Goal: Task Accomplishment & Management: Use online tool/utility

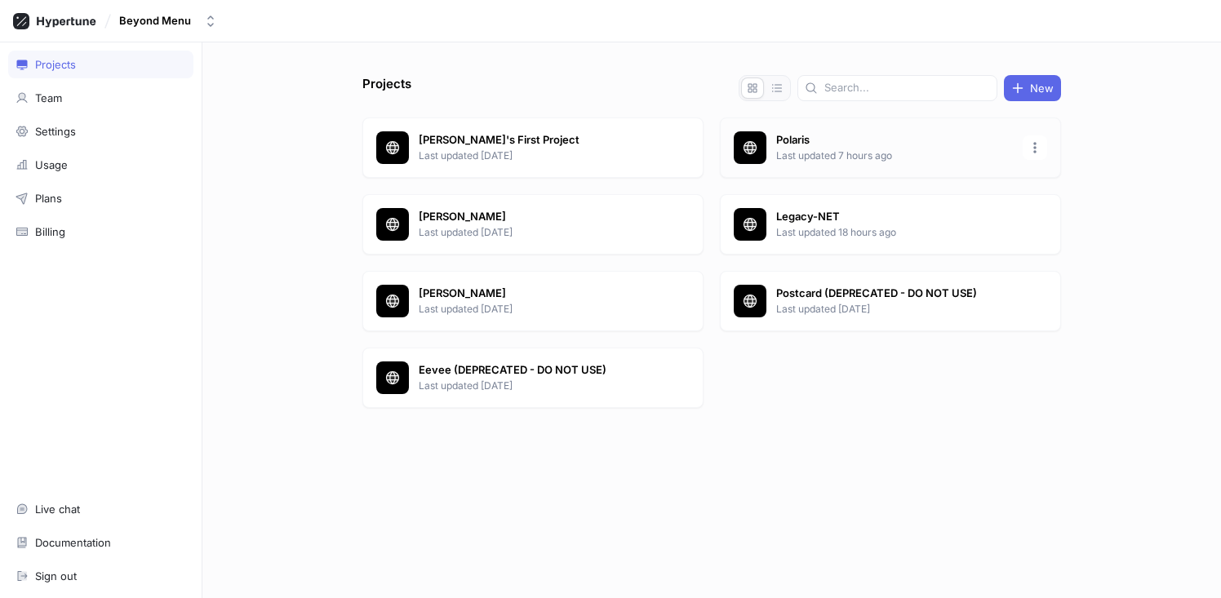
click at [853, 140] on p "Polaris" at bounding box center [894, 140] width 237 height 16
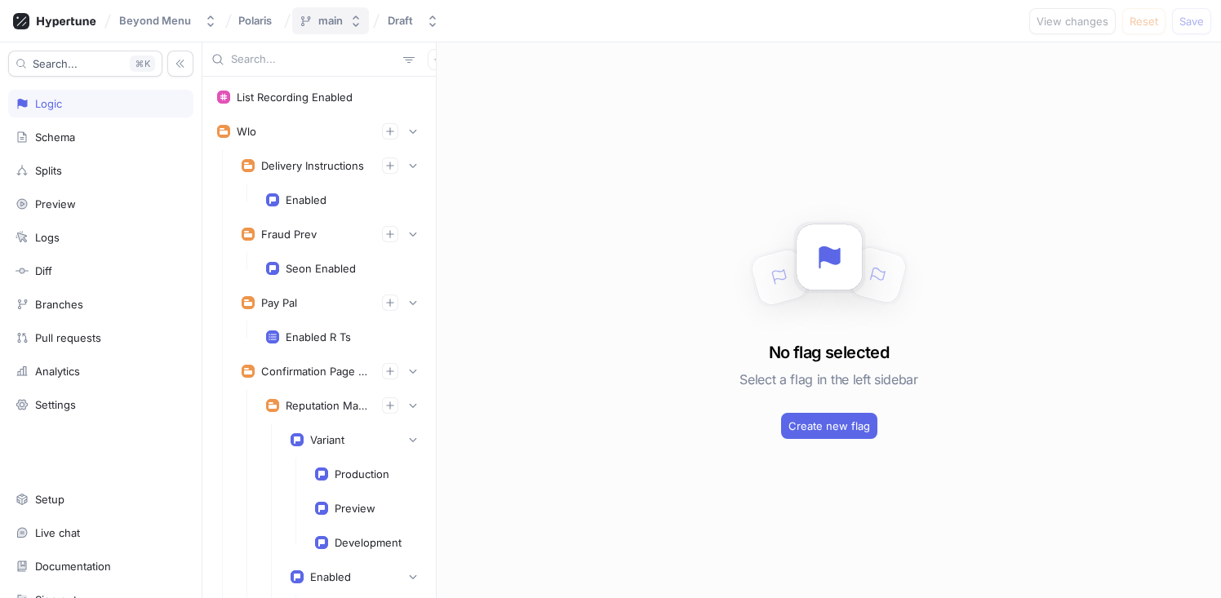
click at [360, 22] on icon "button" at bounding box center [355, 21] width 13 height 13
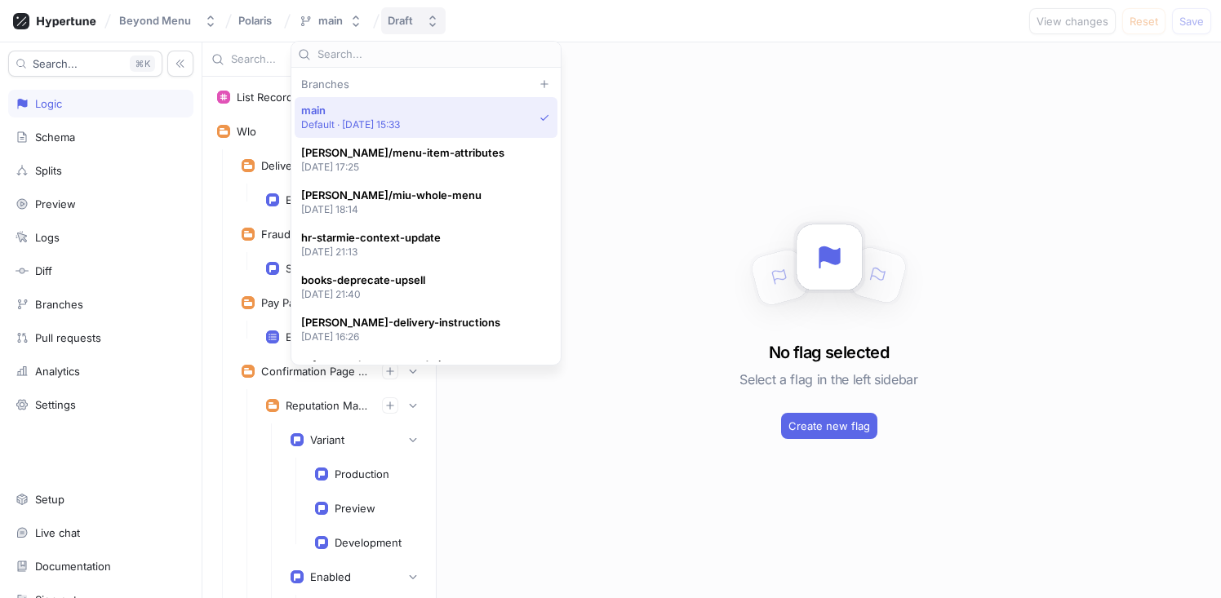
click at [417, 23] on div "Draft" at bounding box center [404, 21] width 32 height 14
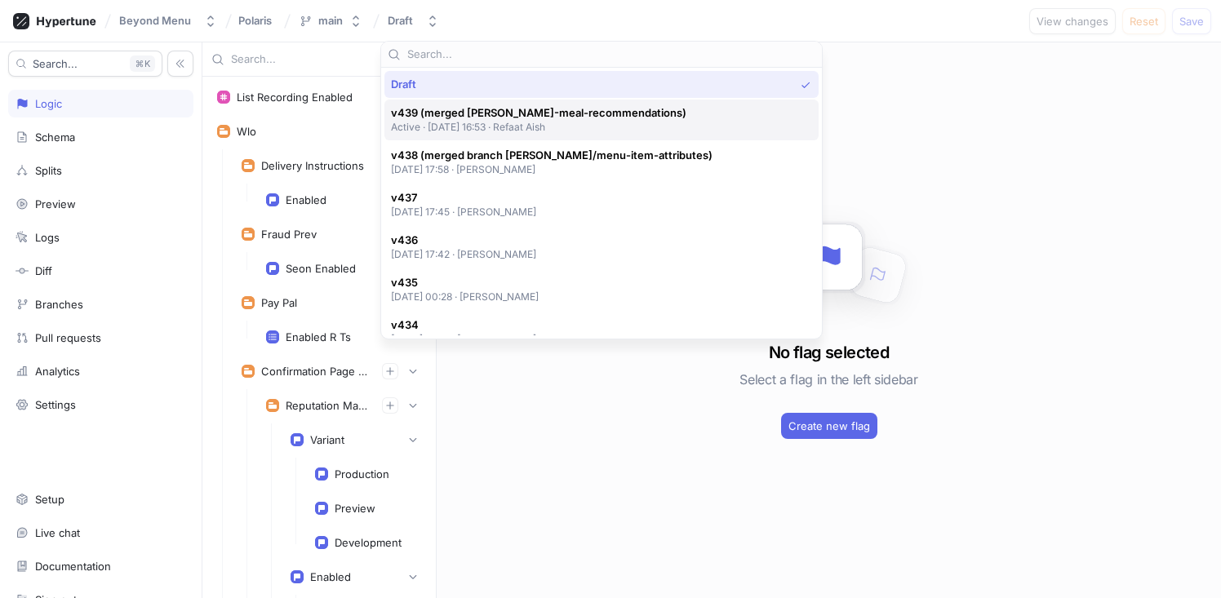
click at [532, 124] on p "Active ‧ [DATE] 16:53 ‧ Refaat Aish" at bounding box center [538, 127] width 295 height 14
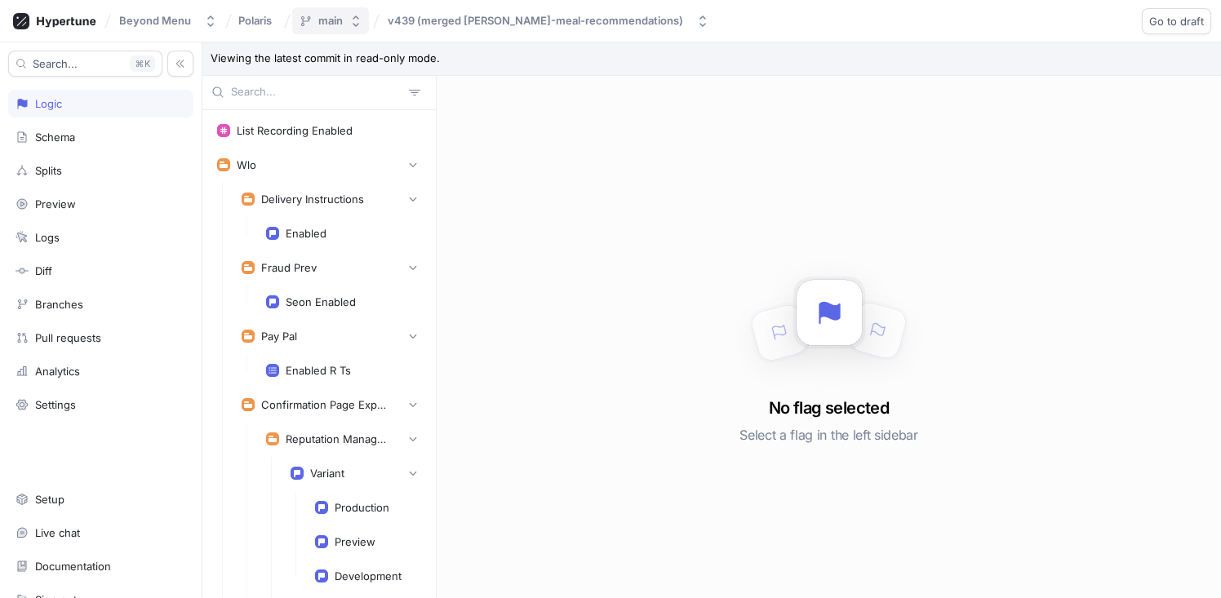
click at [341, 14] on div "main" at bounding box center [330, 21] width 24 height 14
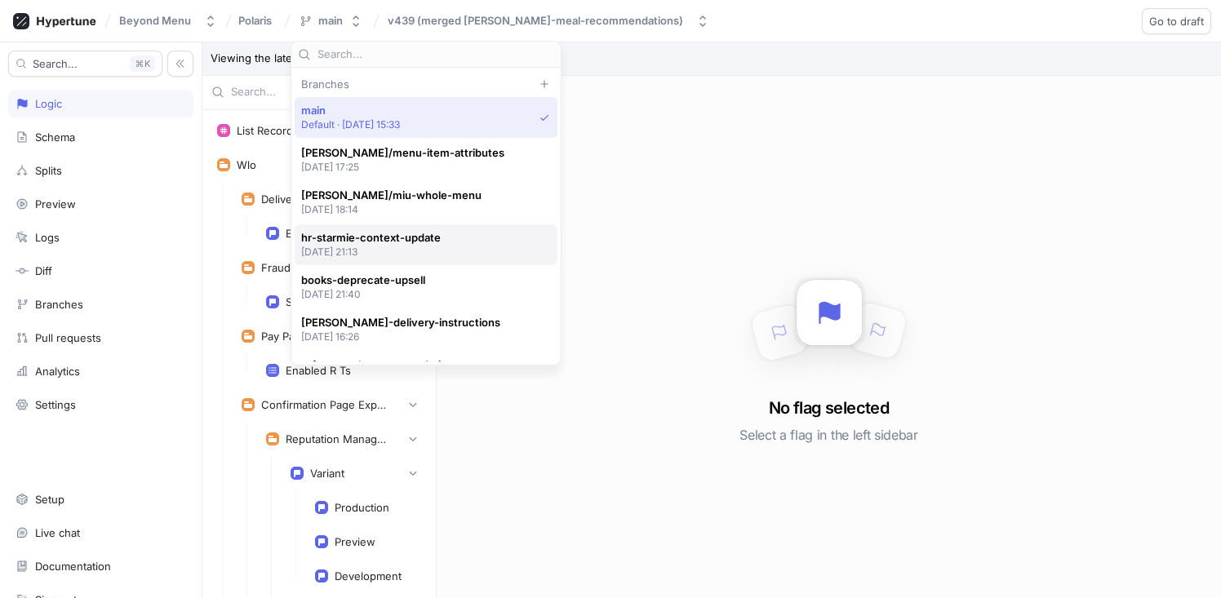
click at [414, 238] on span "hr-starmie-context-update" at bounding box center [371, 238] width 140 height 14
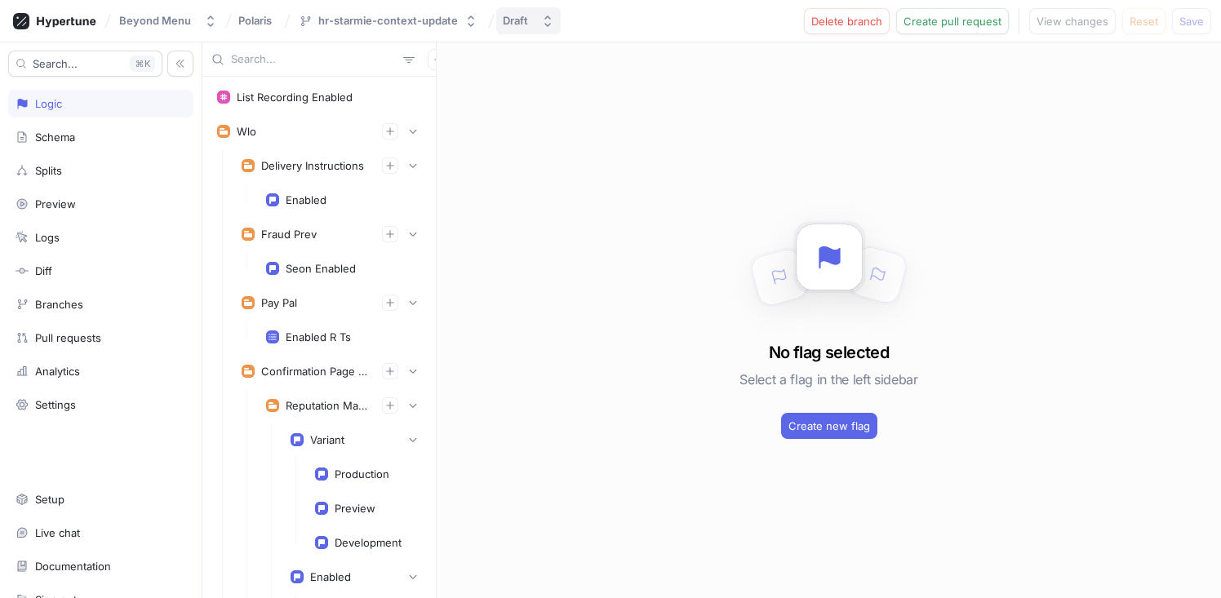
click at [526, 26] on div "Draft" at bounding box center [519, 21] width 32 height 14
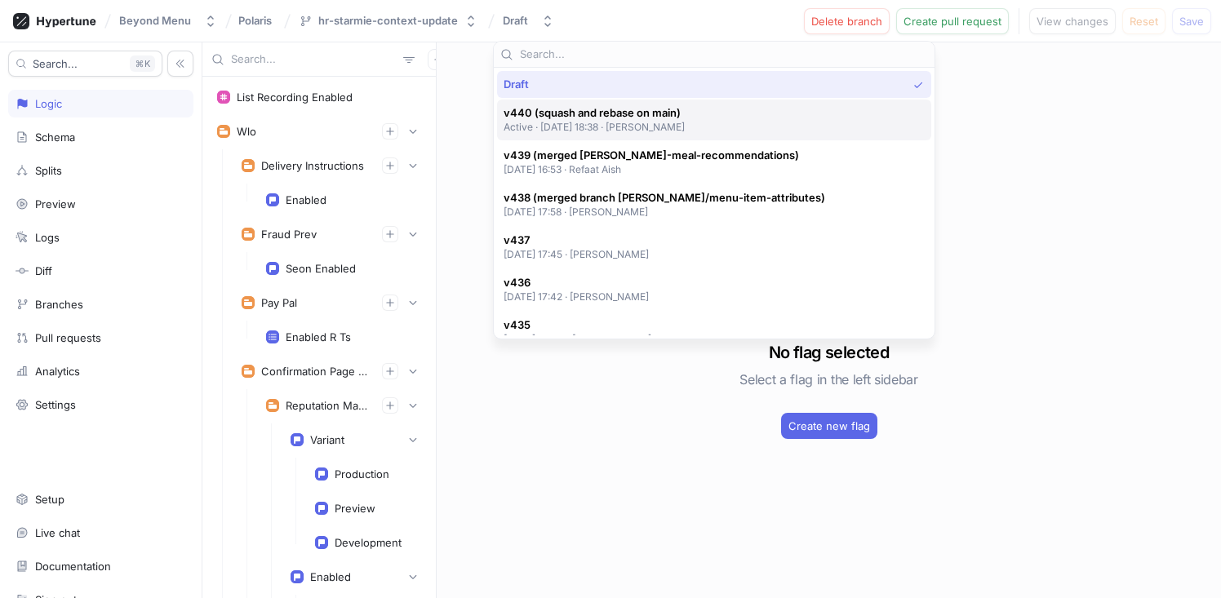
click at [717, 125] on div "v440 (squash and rebase on main) Active ‧ [DATE] 18:38 ‧ [PERSON_NAME]" at bounding box center [710, 120] width 413 height 28
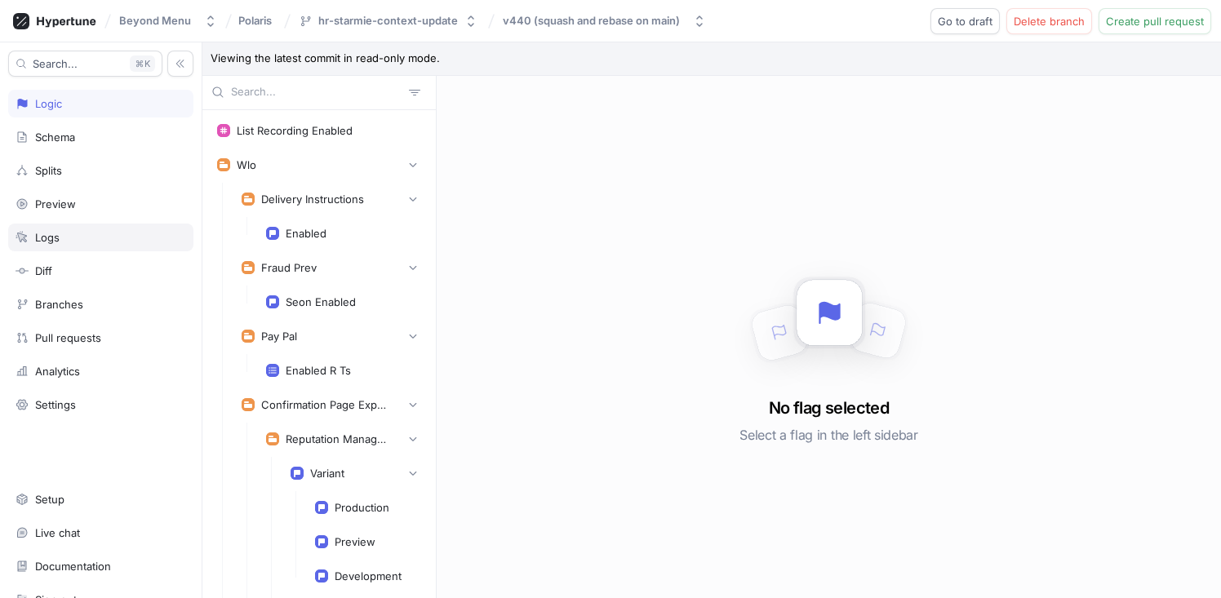
click at [93, 242] on div "Logs" at bounding box center [101, 237] width 171 height 13
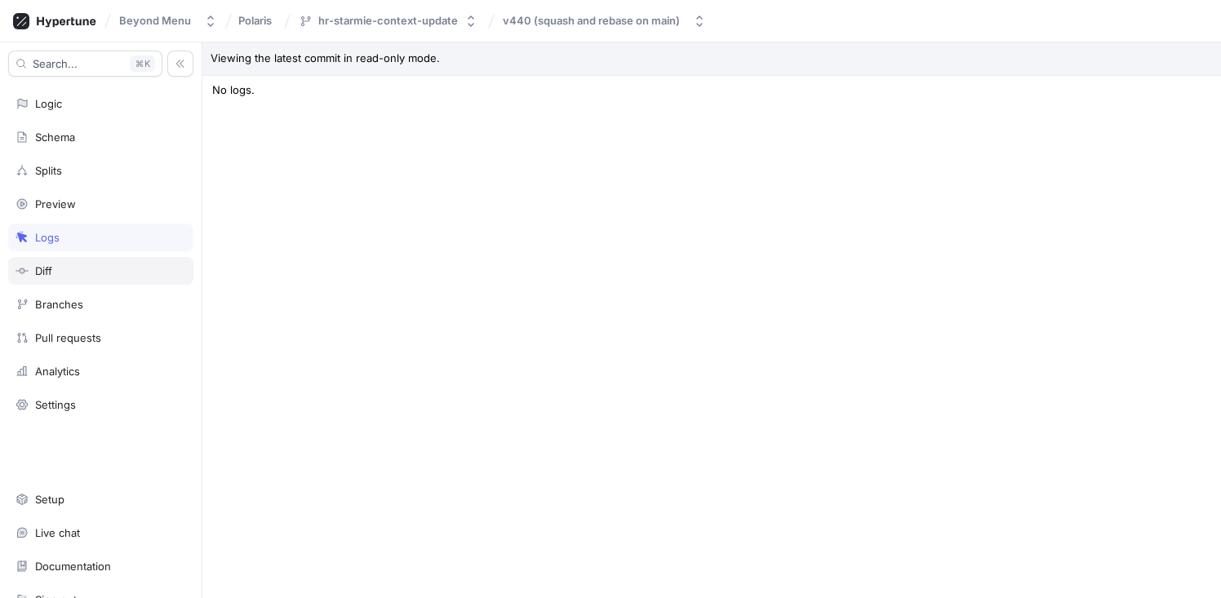
click at [78, 260] on div "Diff" at bounding box center [100, 271] width 185 height 28
